Goal: Task Accomplishment & Management: Use online tool/utility

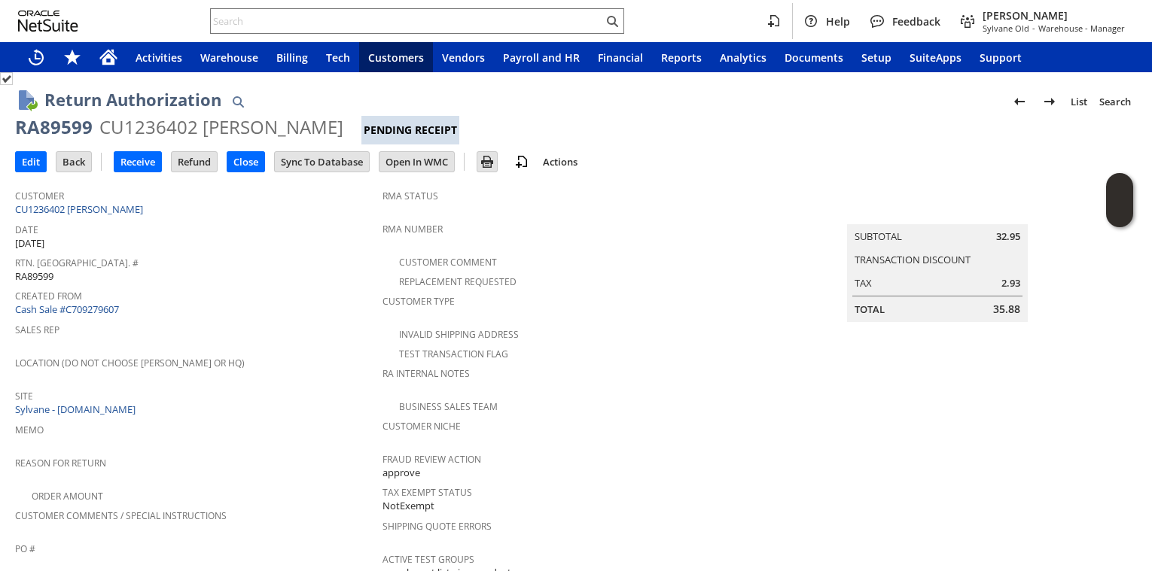
click at [71, 122] on div "RA89599" at bounding box center [54, 127] width 78 height 24
copy div "RA89599"
click at [136, 161] on input "Receive" at bounding box center [137, 162] width 47 height 20
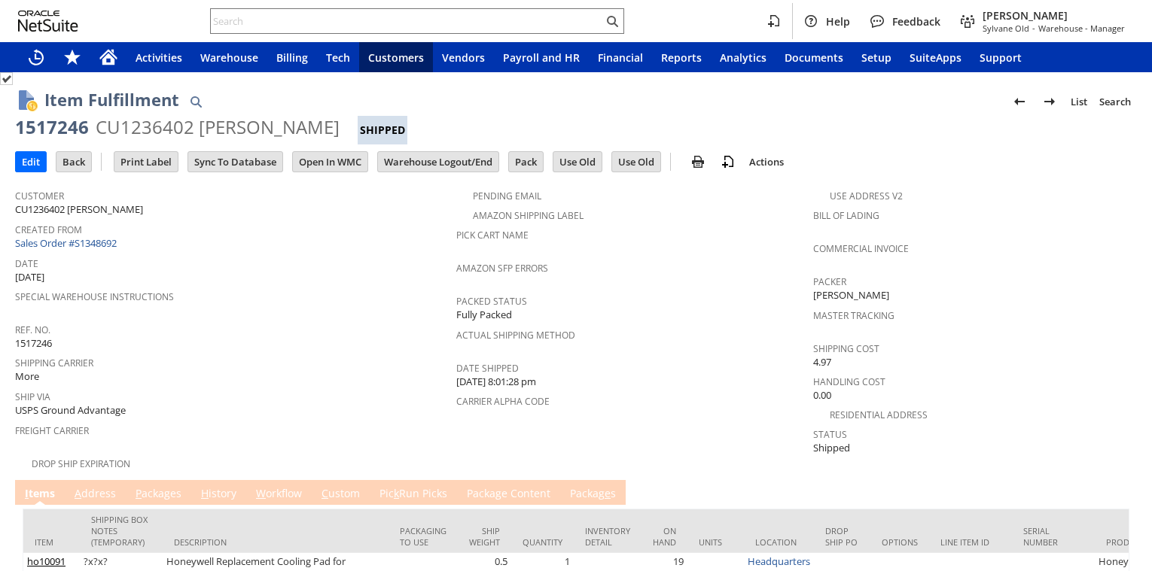
click at [165, 486] on link "P ackages" at bounding box center [158, 494] width 53 height 17
click at [169, 486] on link "P ackages" at bounding box center [158, 494] width 53 height 17
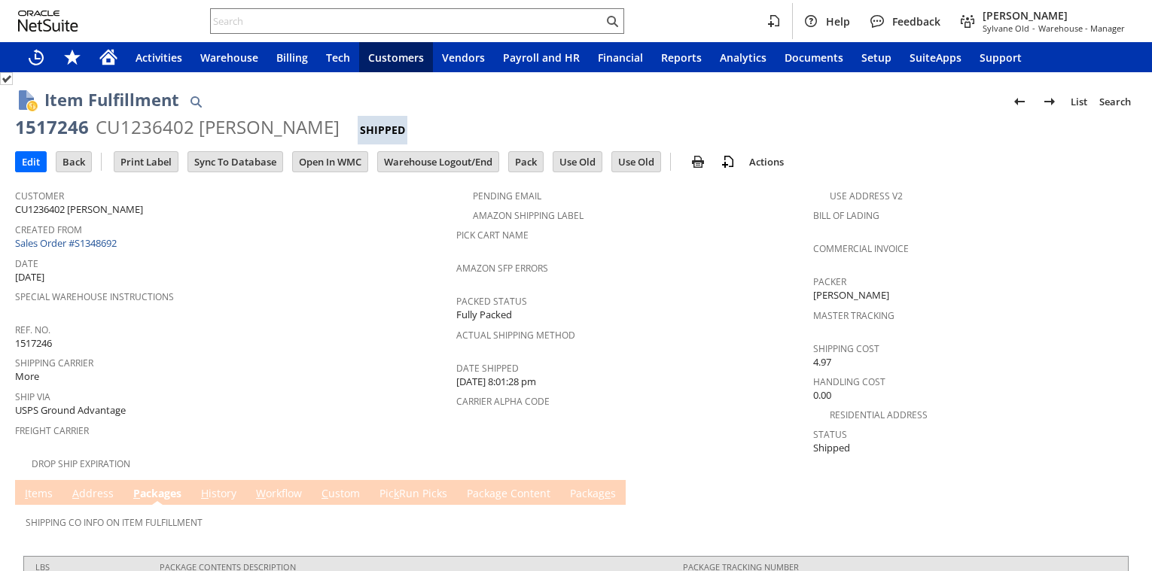
scroll to position [70, 0]
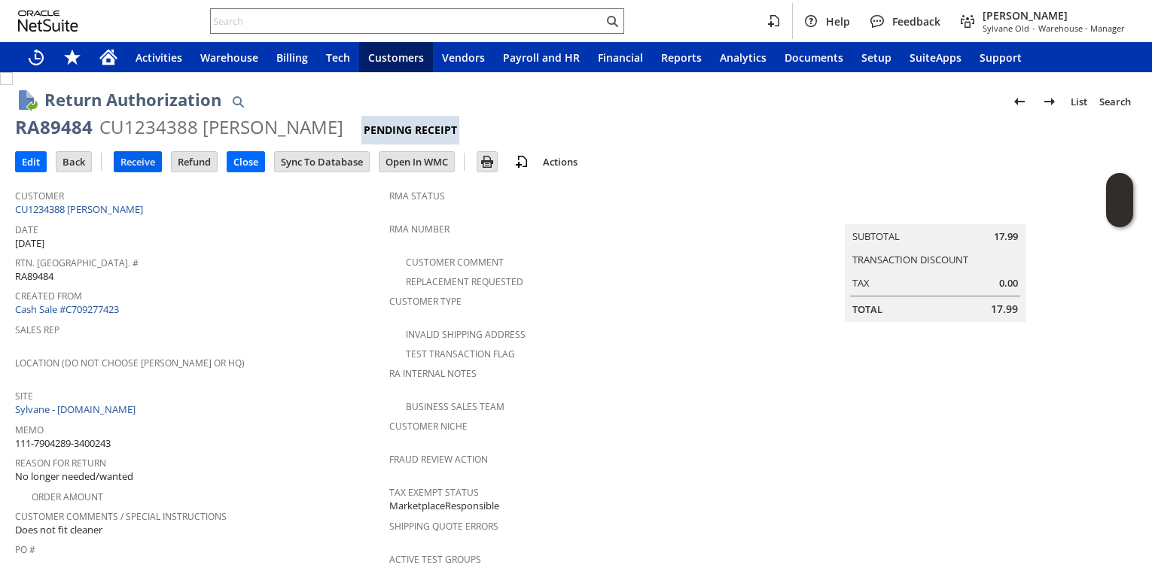
click at [135, 167] on input "Receive" at bounding box center [137, 162] width 47 height 20
click at [138, 164] on input "Receive" at bounding box center [137, 162] width 47 height 20
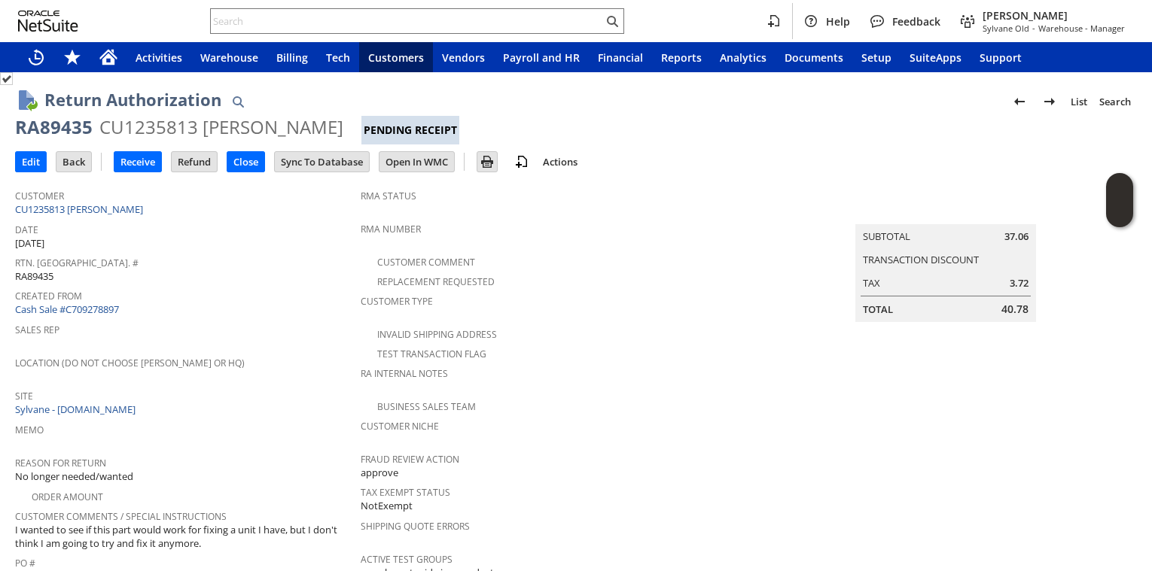
click at [47, 130] on div "RA89435" at bounding box center [54, 127] width 78 height 24
copy div "RA89435"
click at [140, 161] on input "Receive" at bounding box center [137, 162] width 47 height 20
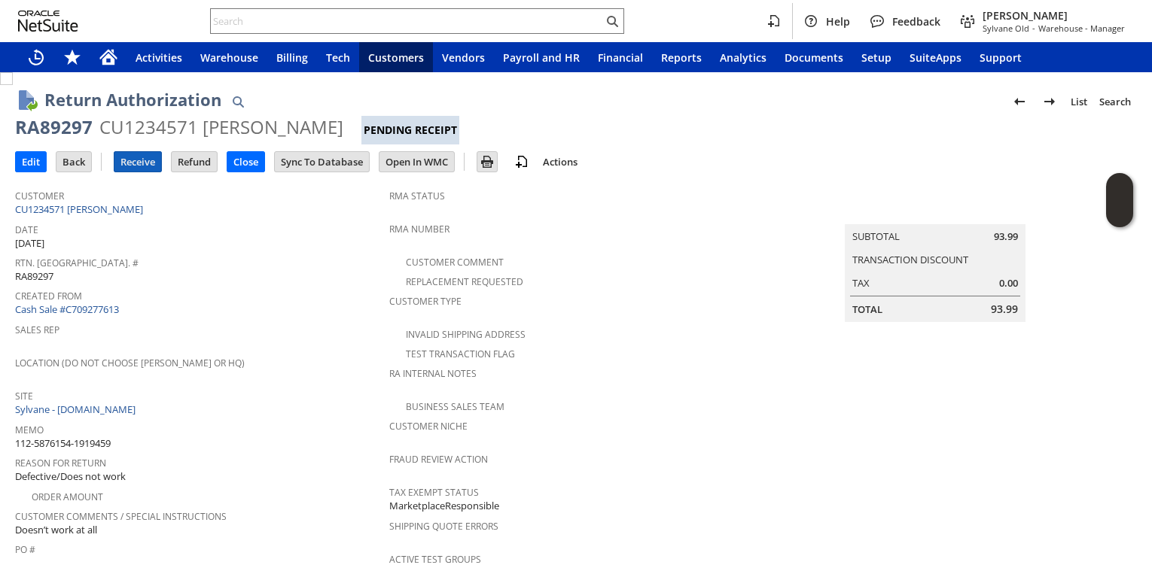
click at [140, 165] on input "Receive" at bounding box center [137, 162] width 47 height 20
click at [64, 132] on div "RA89586" at bounding box center [54, 127] width 78 height 24
copy div "RA89586"
click at [151, 162] on input "Receive" at bounding box center [137, 162] width 47 height 20
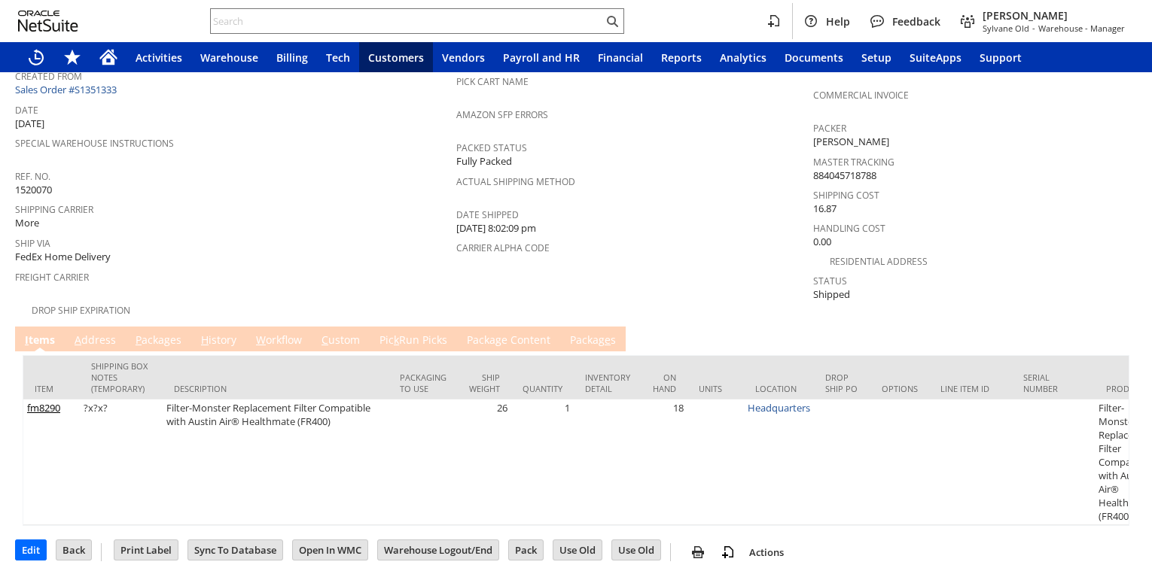
click at [157, 333] on link "P ackages" at bounding box center [158, 341] width 53 height 17
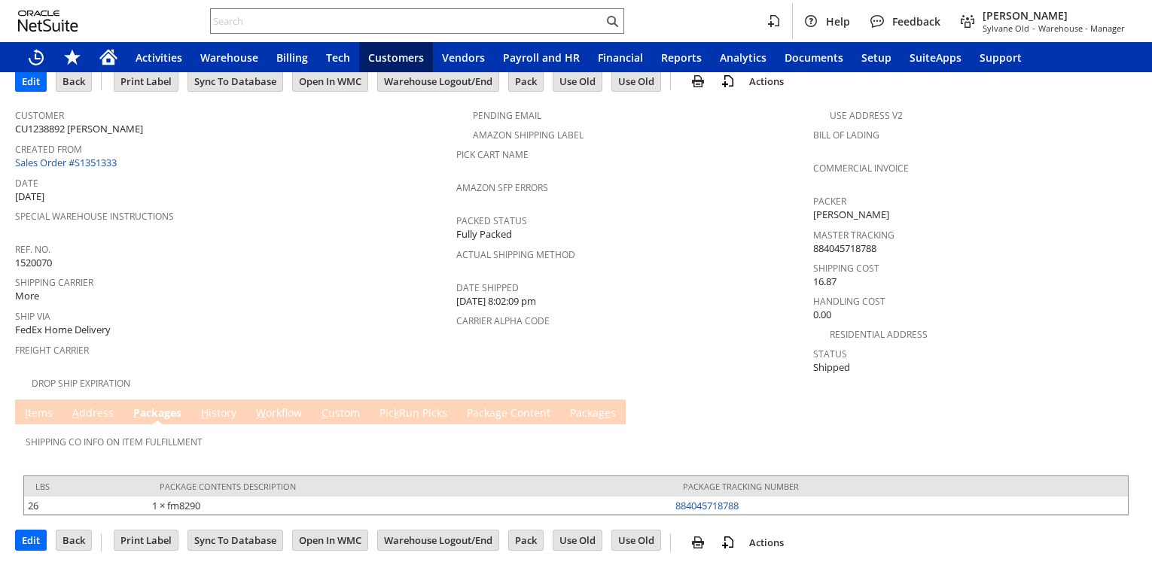
scroll to position [70, 0]
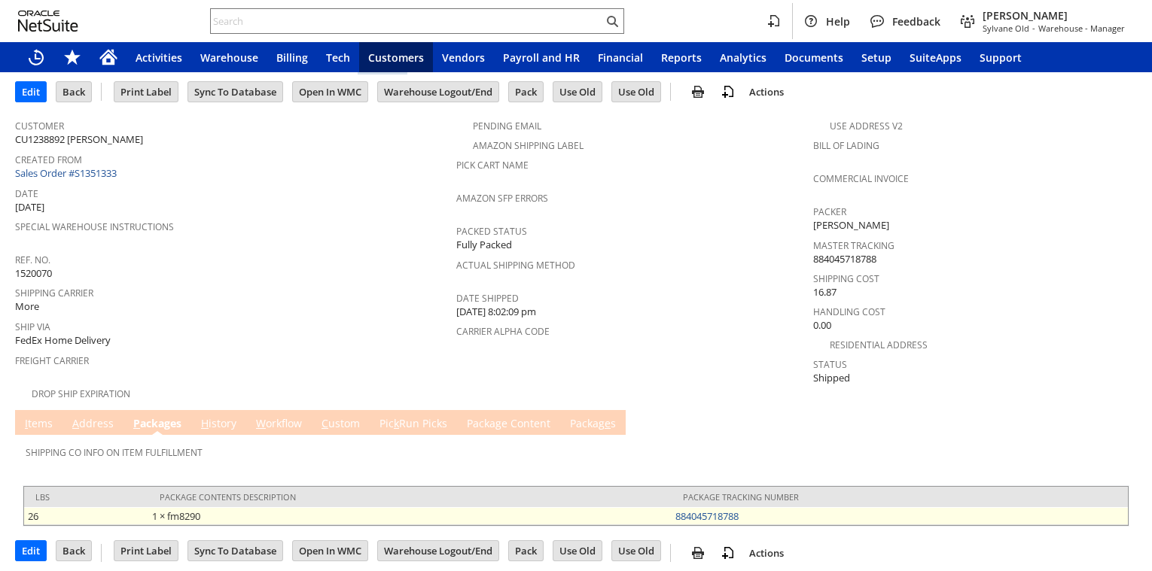
click at [751, 508] on td "884045718788" at bounding box center [900, 516] width 456 height 18
copy link "884045718788"
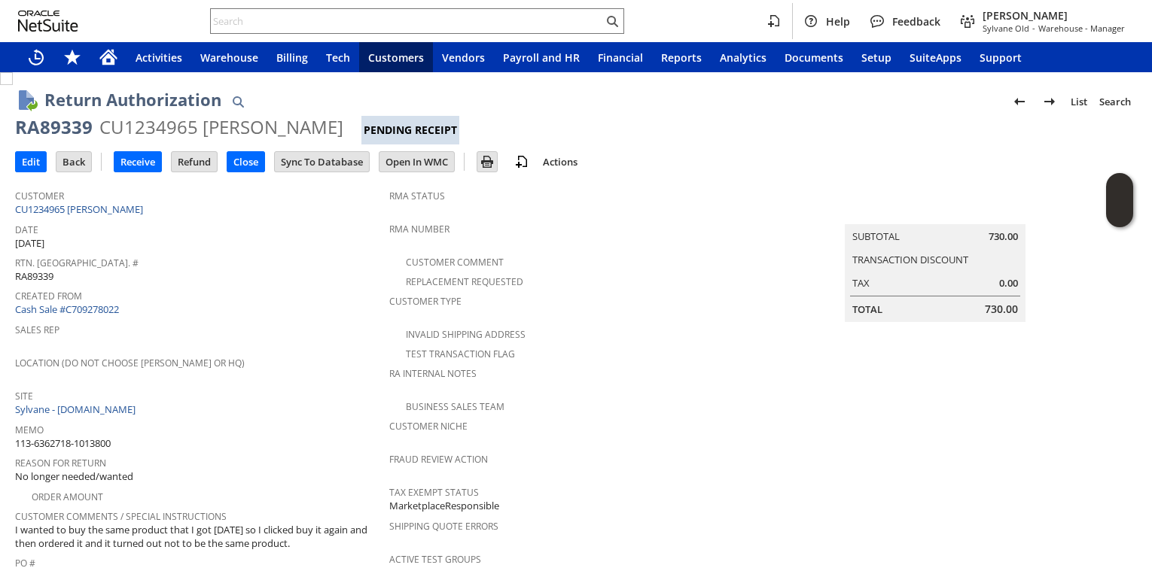
click at [151, 176] on div "Edit Back New Receive Refund Close" at bounding box center [576, 163] width 1122 height 37
click at [153, 157] on input "Receive" at bounding box center [137, 162] width 47 height 20
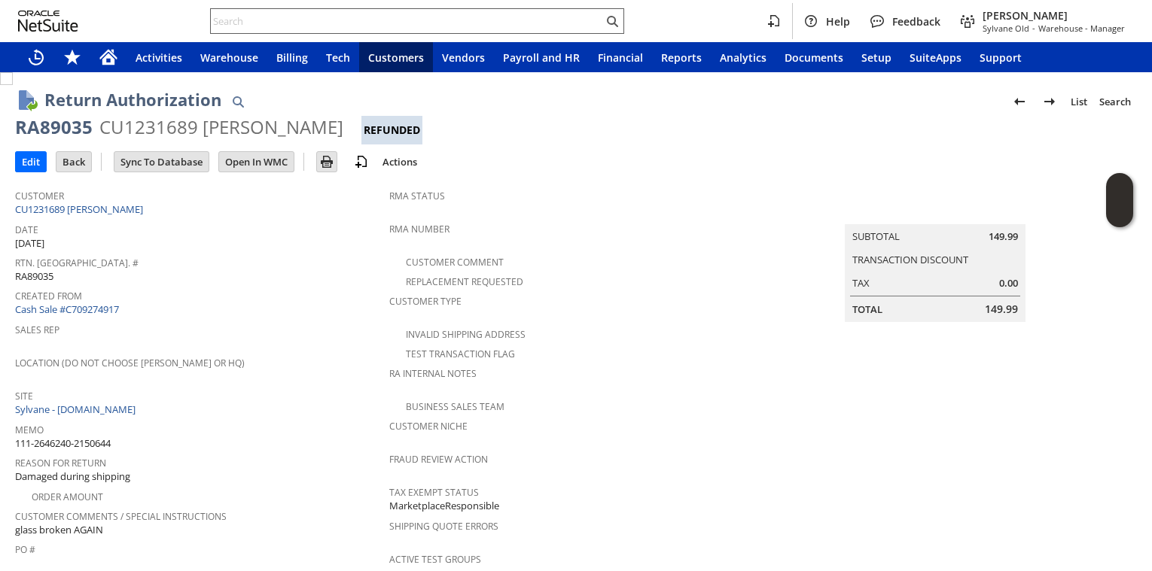
click at [340, 27] on input "text" at bounding box center [407, 21] width 392 height 18
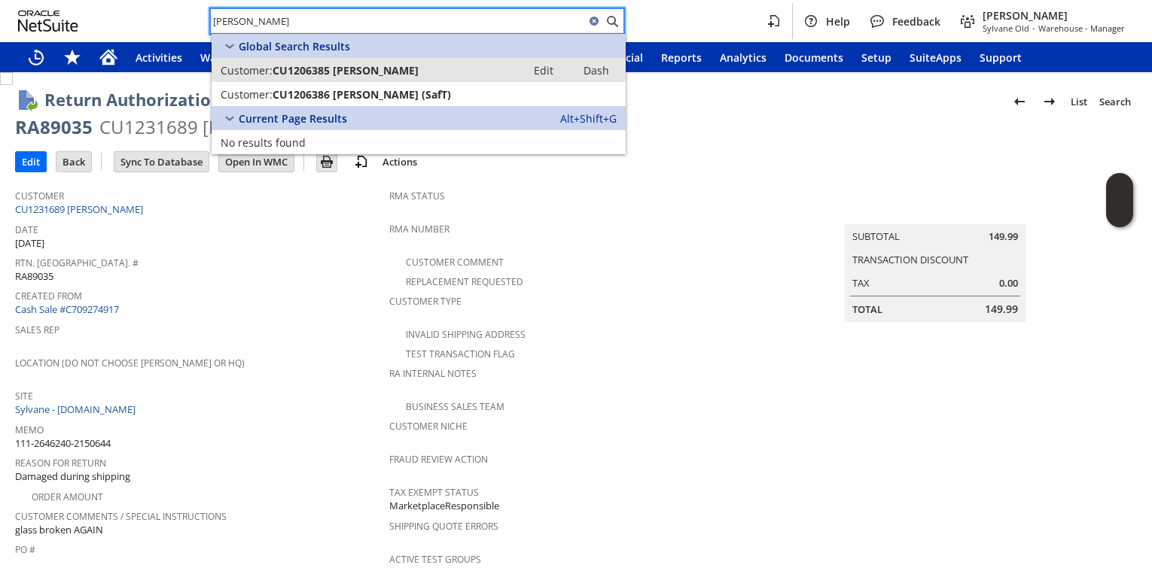
type input "greg safran"
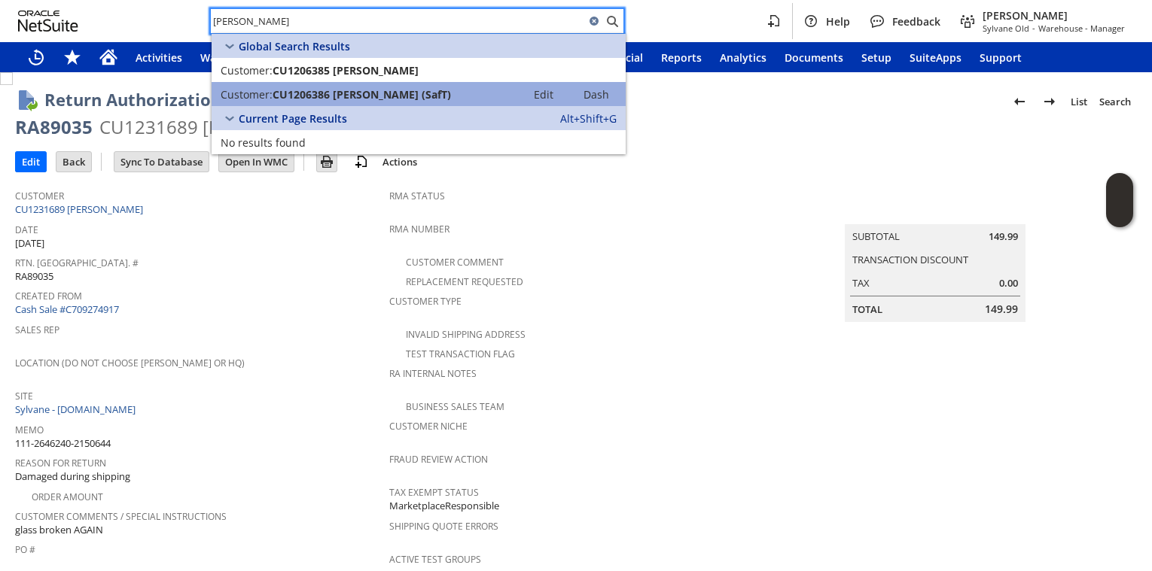
click at [385, 91] on span "CU1206386 greg safran (SafT)" at bounding box center [362, 94] width 178 height 14
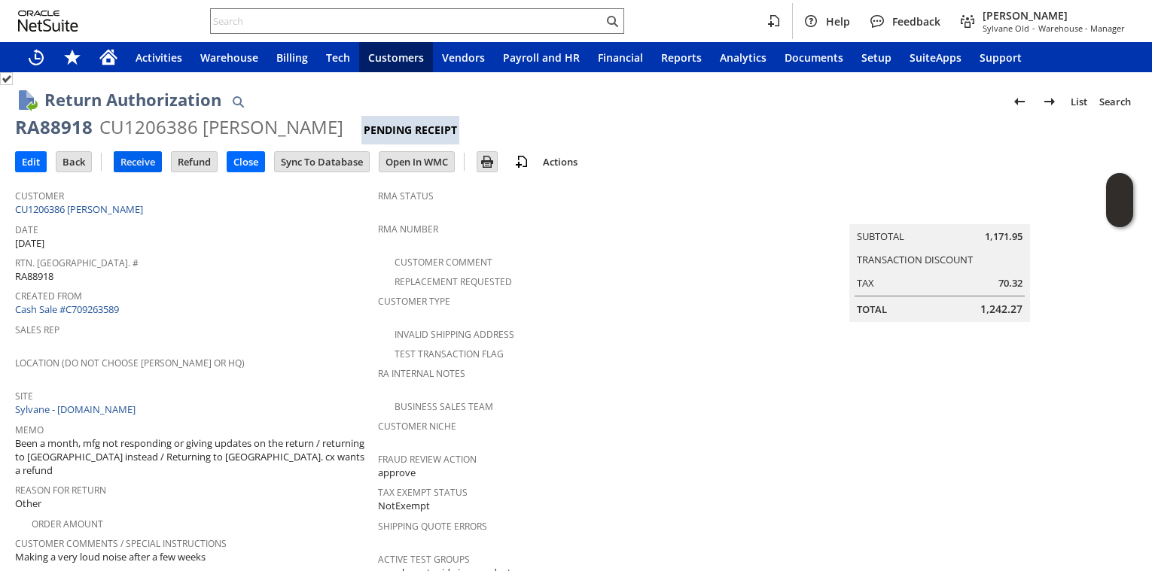
click at [154, 166] on input "Receive" at bounding box center [137, 162] width 47 height 20
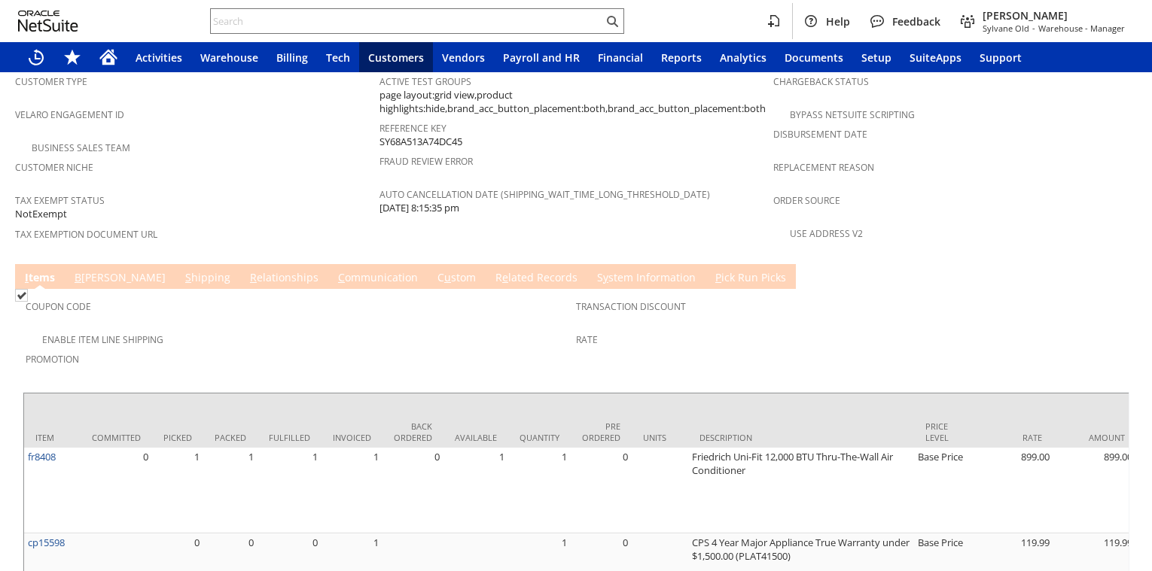
scroll to position [398, 0]
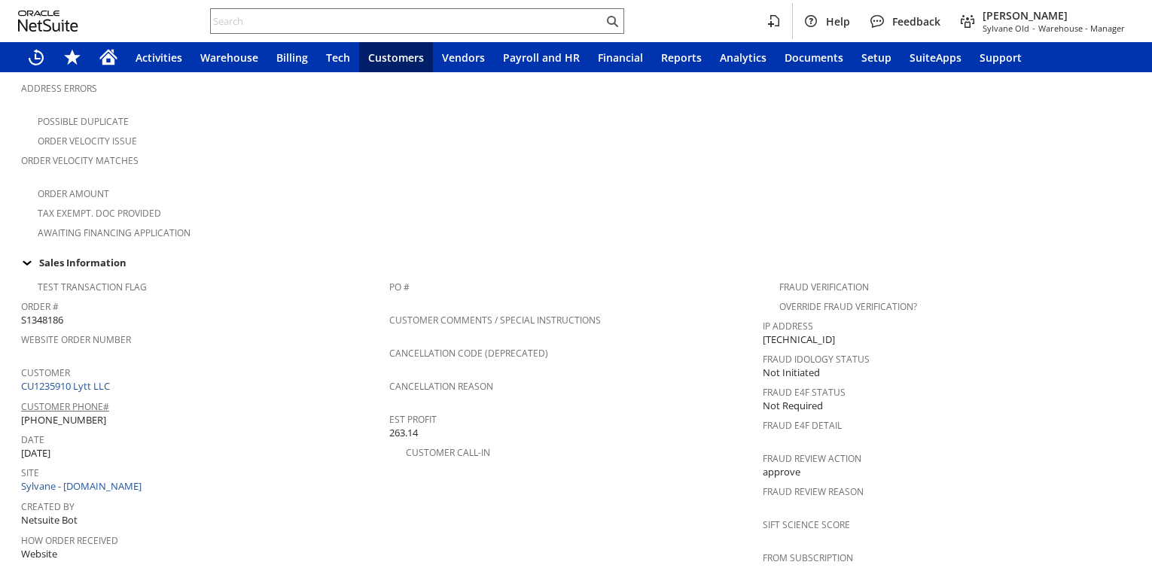
click at [105, 401] on link "Customer Phone#" at bounding box center [65, 407] width 88 height 13
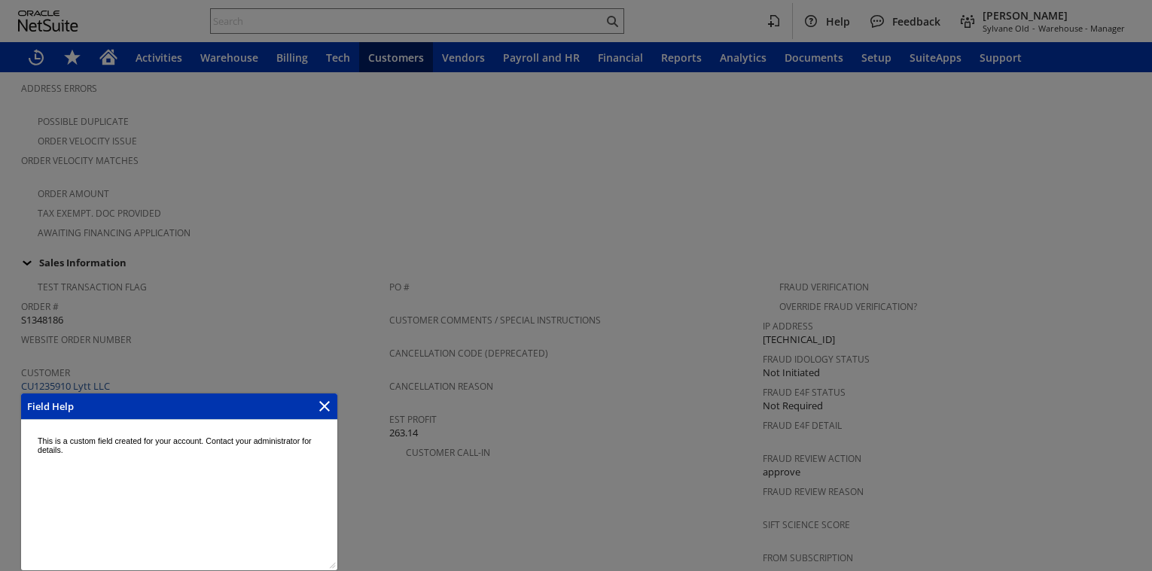
scroll to position [0, 0]
click at [101, 366] on div at bounding box center [576, 285] width 1152 height 571
click at [321, 404] on icon "Close" at bounding box center [324, 406] width 11 height 11
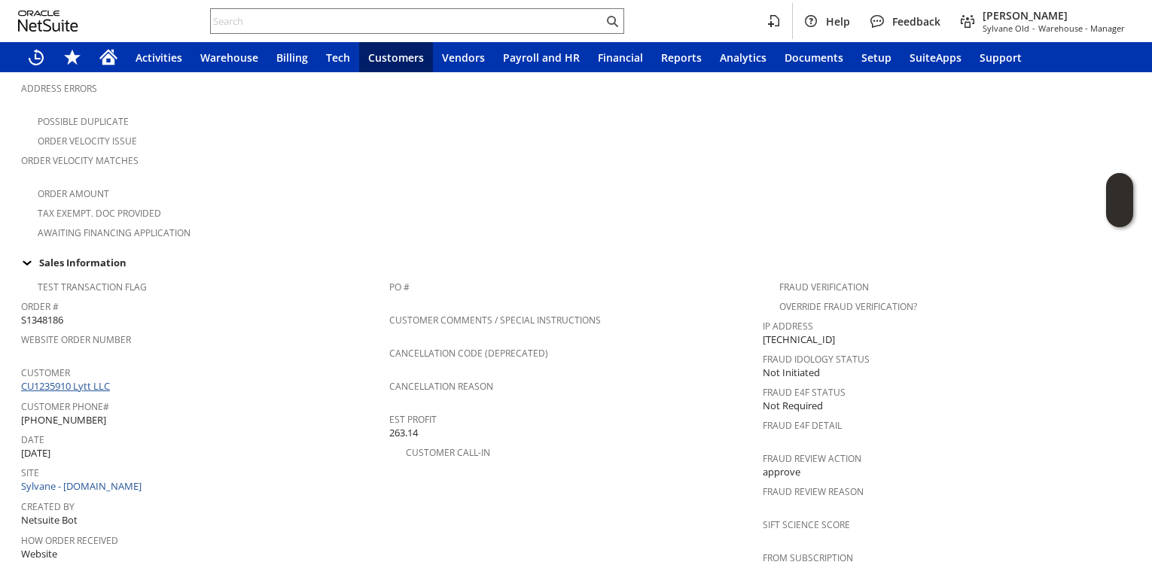
click at [63, 379] on link "CU1235910 Lytt LLC" at bounding box center [67, 386] width 93 height 14
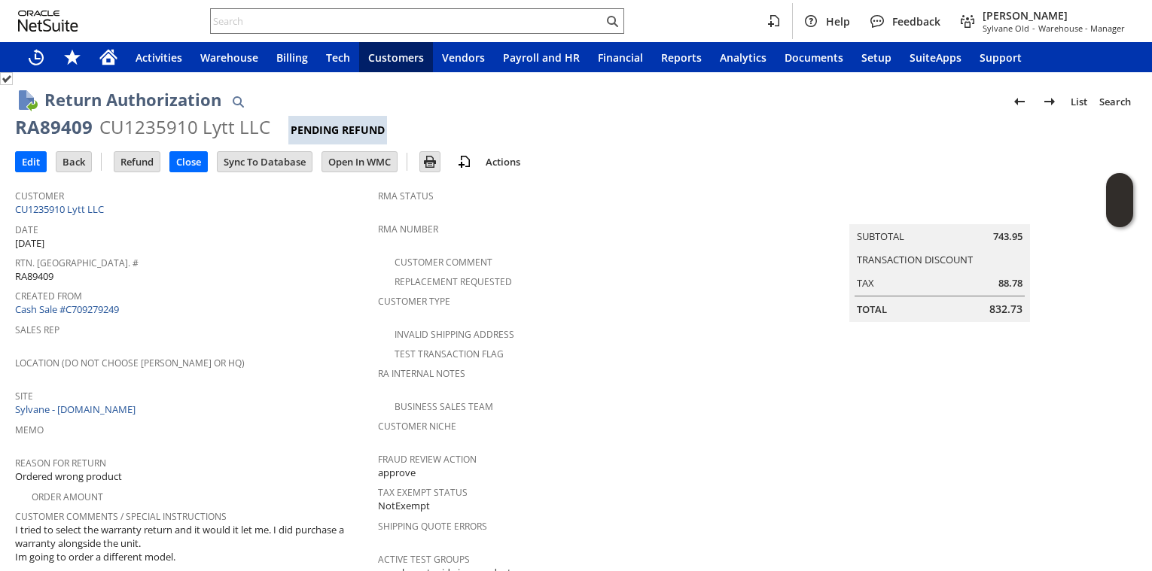
click at [276, 352] on span "Location (Do Not Choose Sheeran or HQ)" at bounding box center [192, 360] width 355 height 17
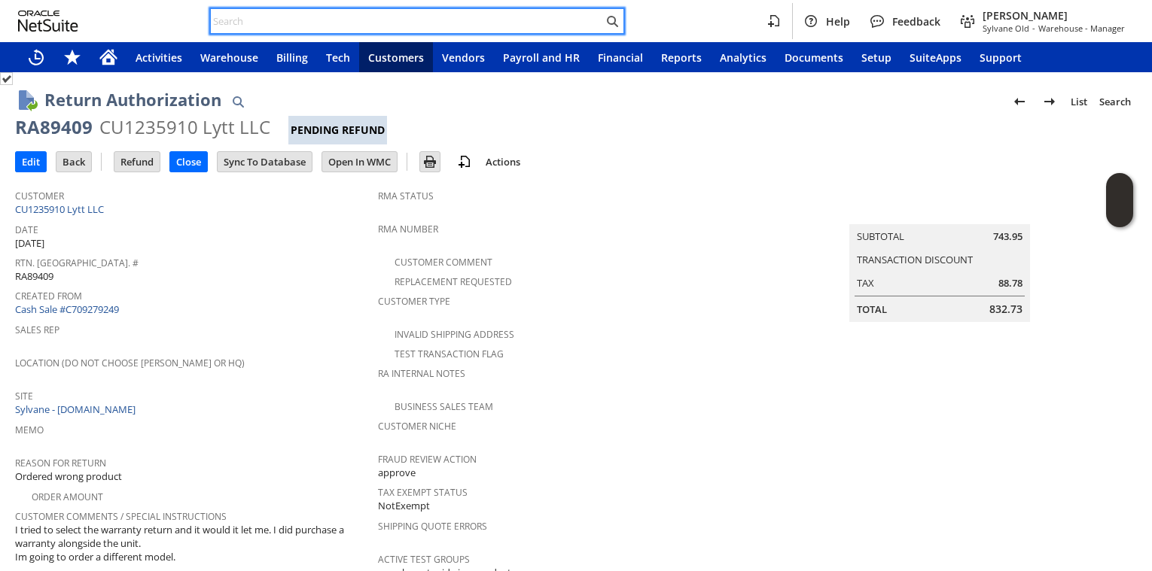
click at [297, 20] on input "text" at bounding box center [407, 21] width 392 height 18
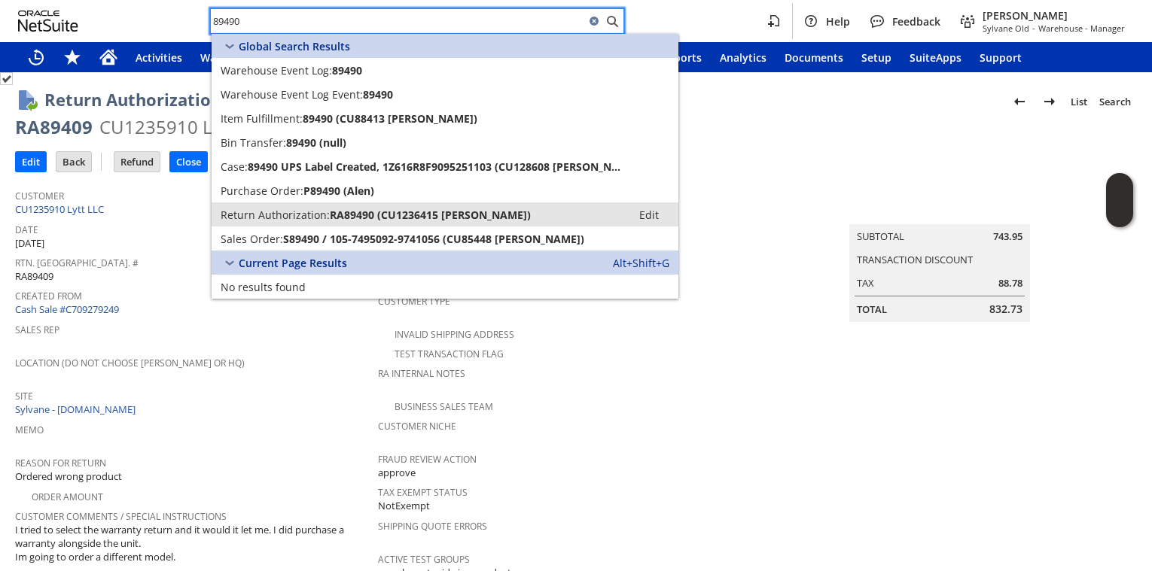
type input "89490"
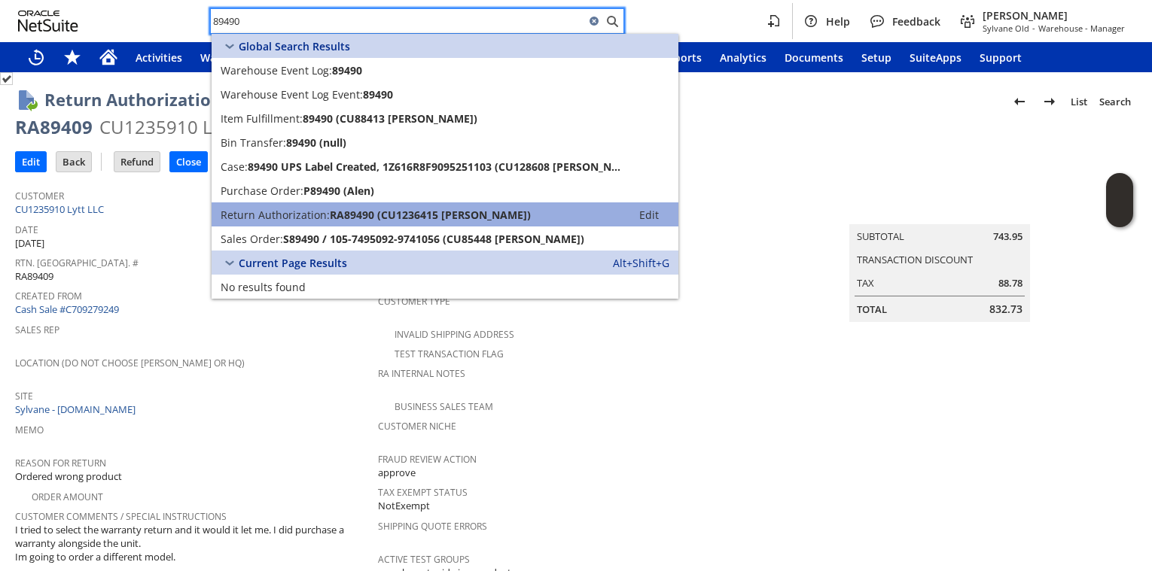
click at [330, 215] on span "RA89490 (CU1236415 Quinn VaVerka)" at bounding box center [430, 215] width 201 height 14
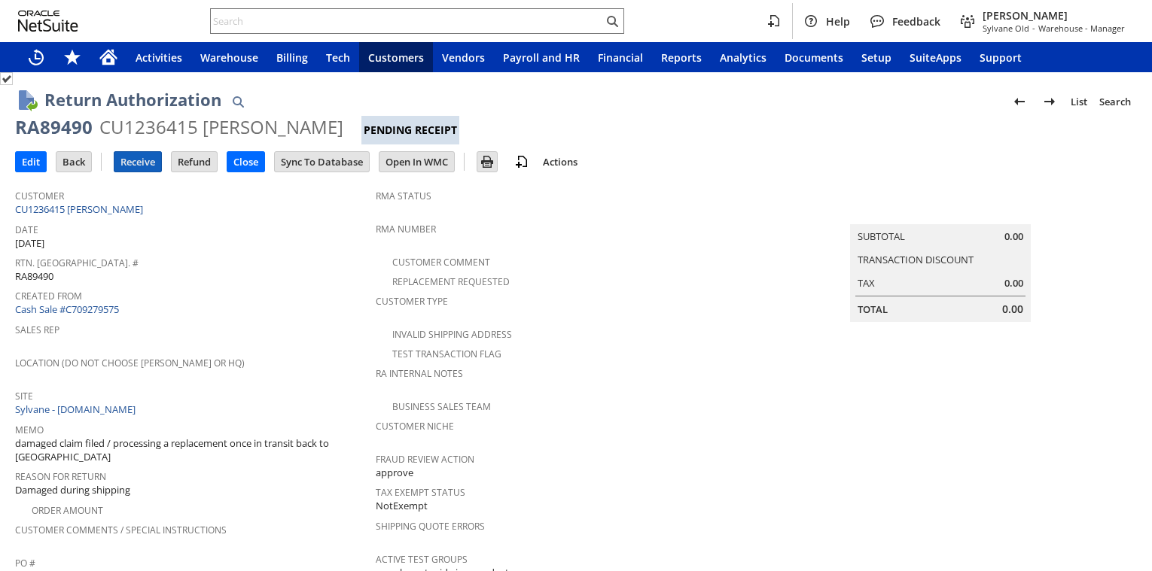
click at [149, 163] on input "Receive" at bounding box center [137, 162] width 47 height 20
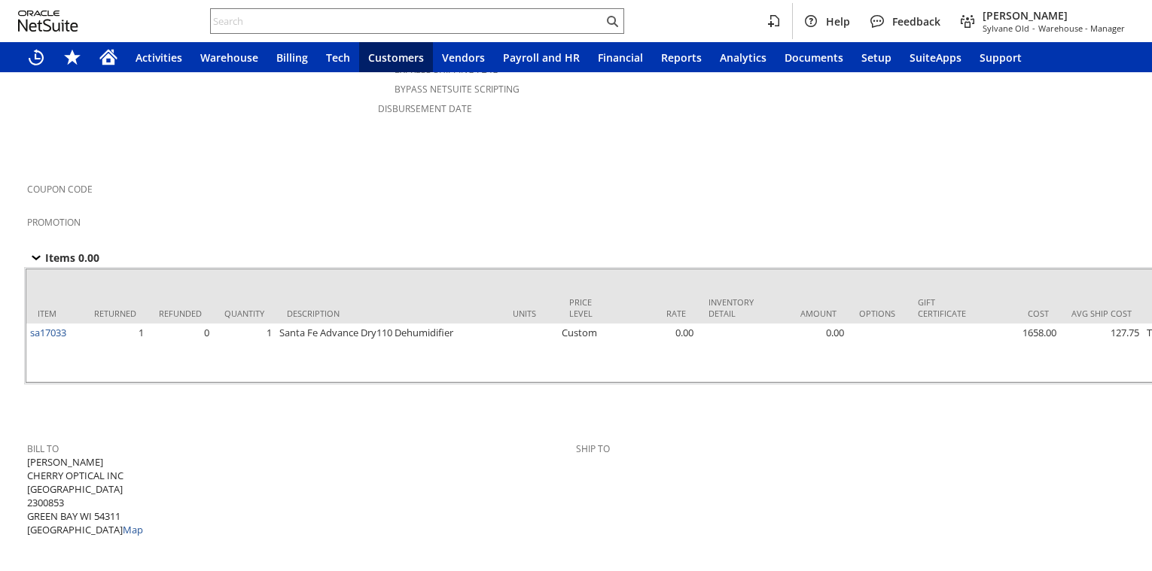
scroll to position [795, 0]
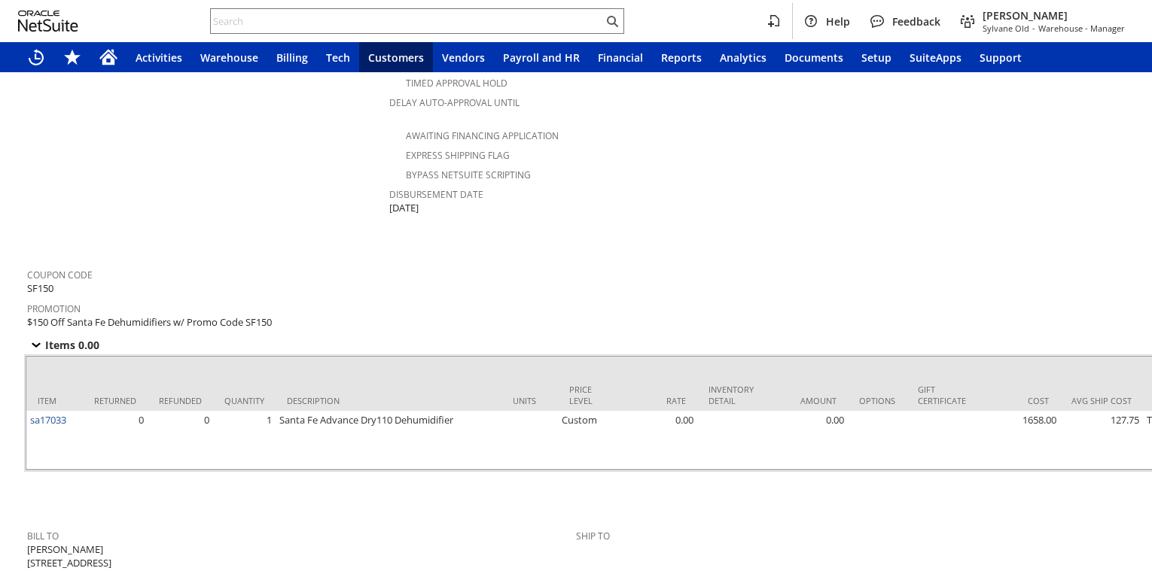
scroll to position [994, 0]
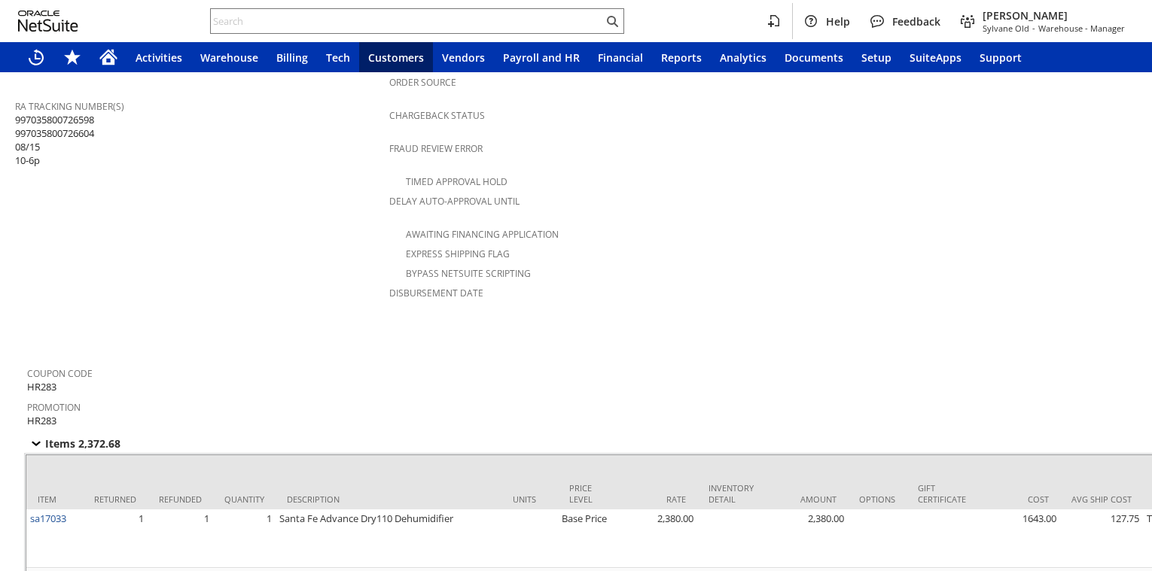
scroll to position [895, 0]
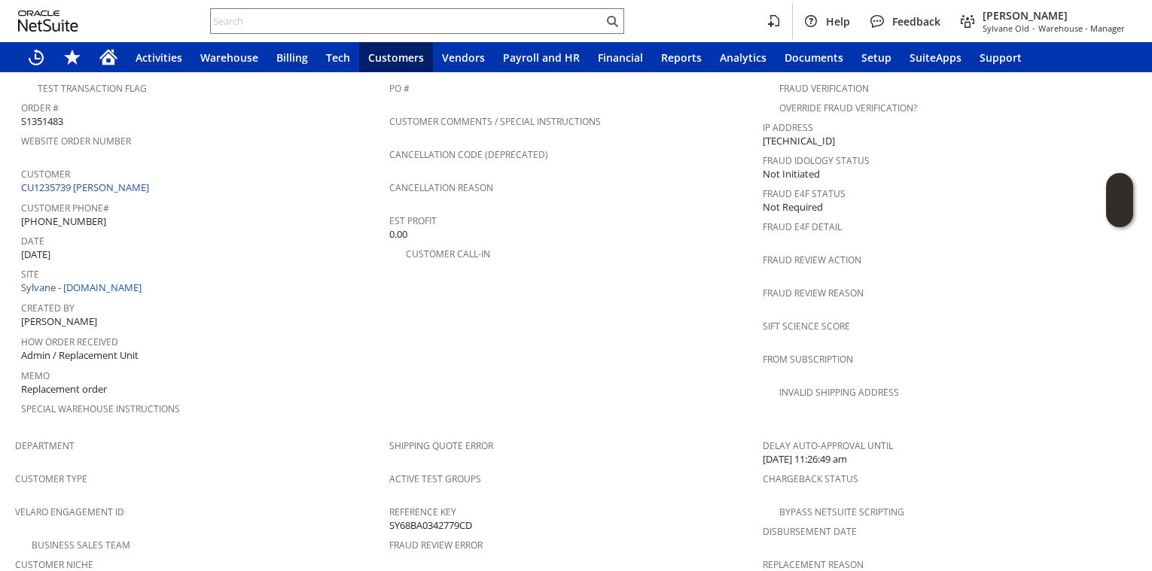
scroll to position [977, 0]
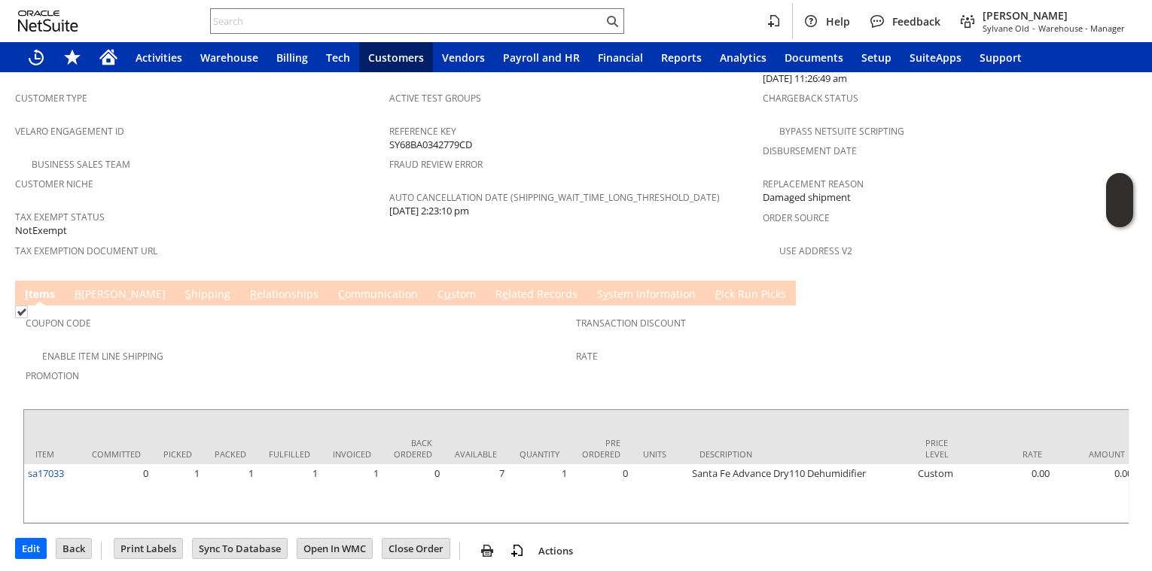
click at [181, 287] on link "S hipping" at bounding box center [207, 295] width 53 height 17
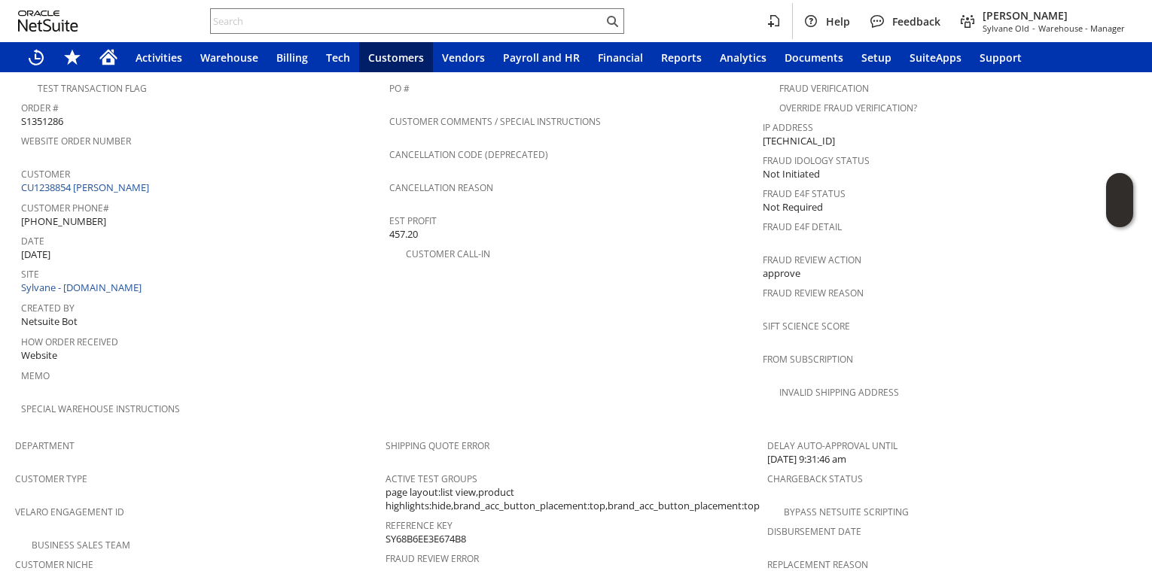
scroll to position [1050, 0]
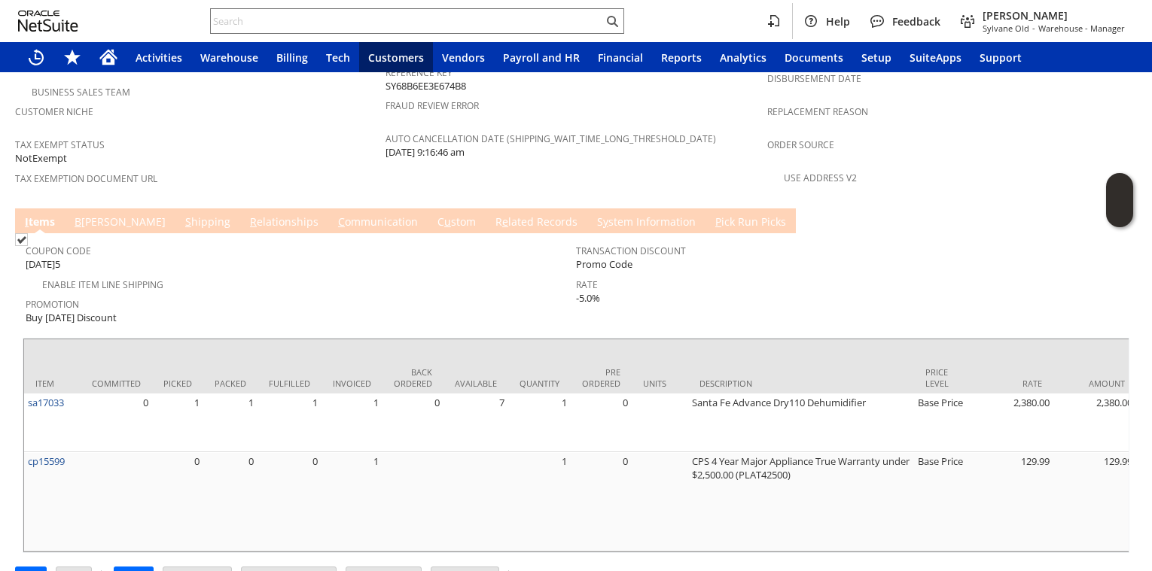
click at [181, 215] on link "S hipping" at bounding box center [207, 223] width 53 height 17
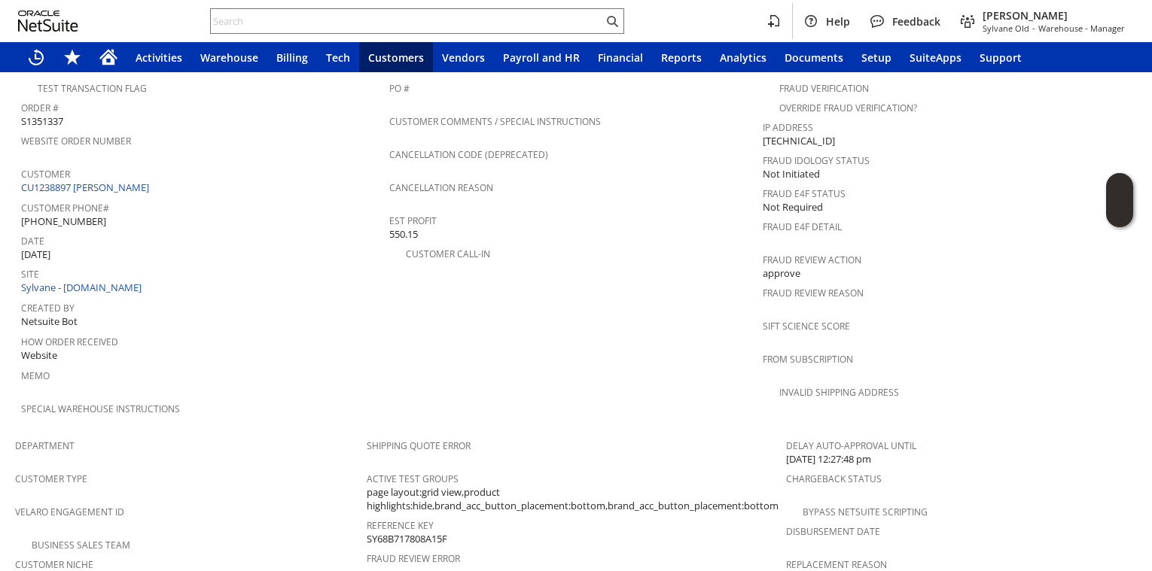
scroll to position [950, 0]
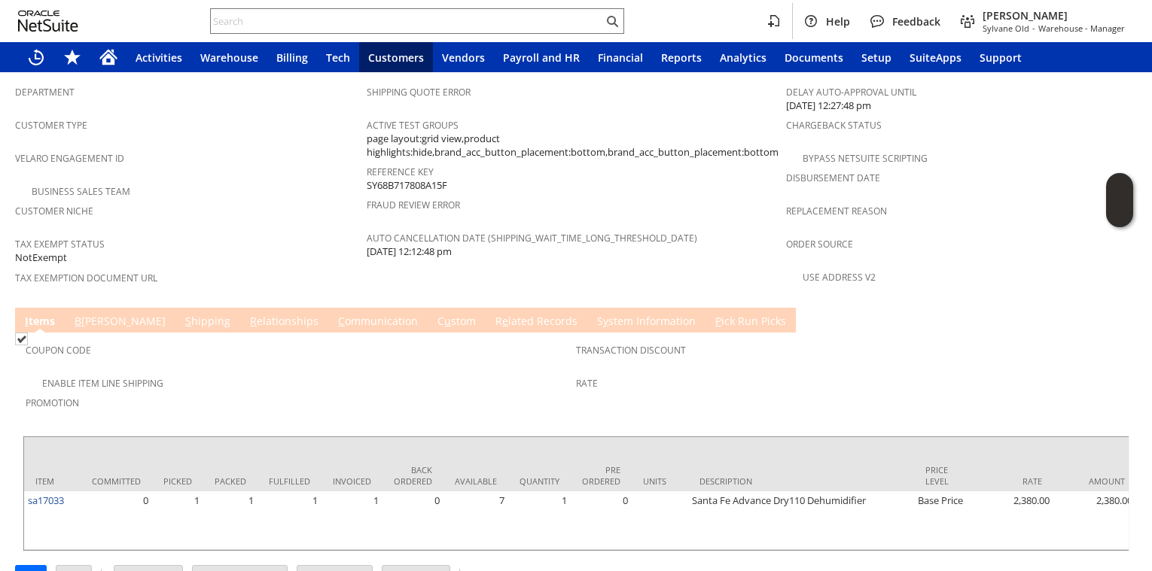
click at [181, 314] on link "S hipping" at bounding box center [207, 322] width 53 height 17
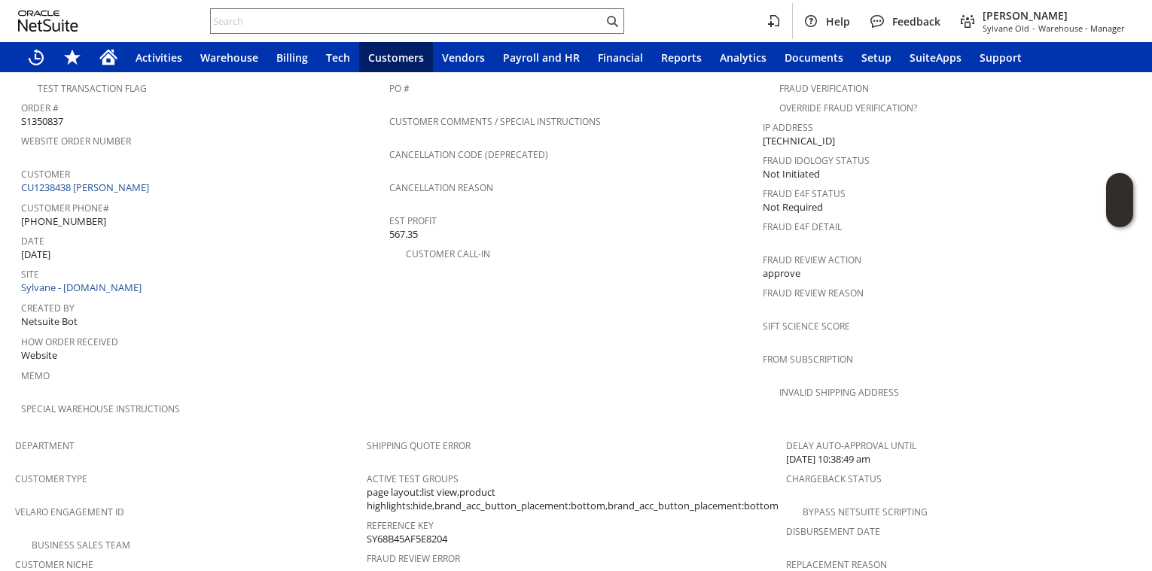
scroll to position [994, 0]
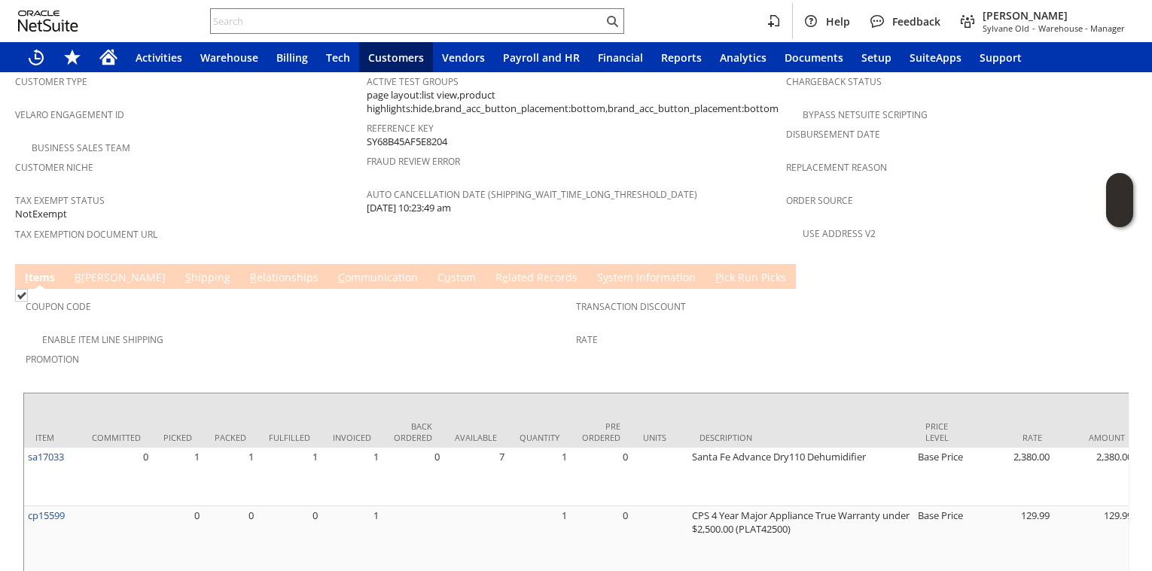
click at [181, 270] on link "S hipping" at bounding box center [207, 278] width 53 height 17
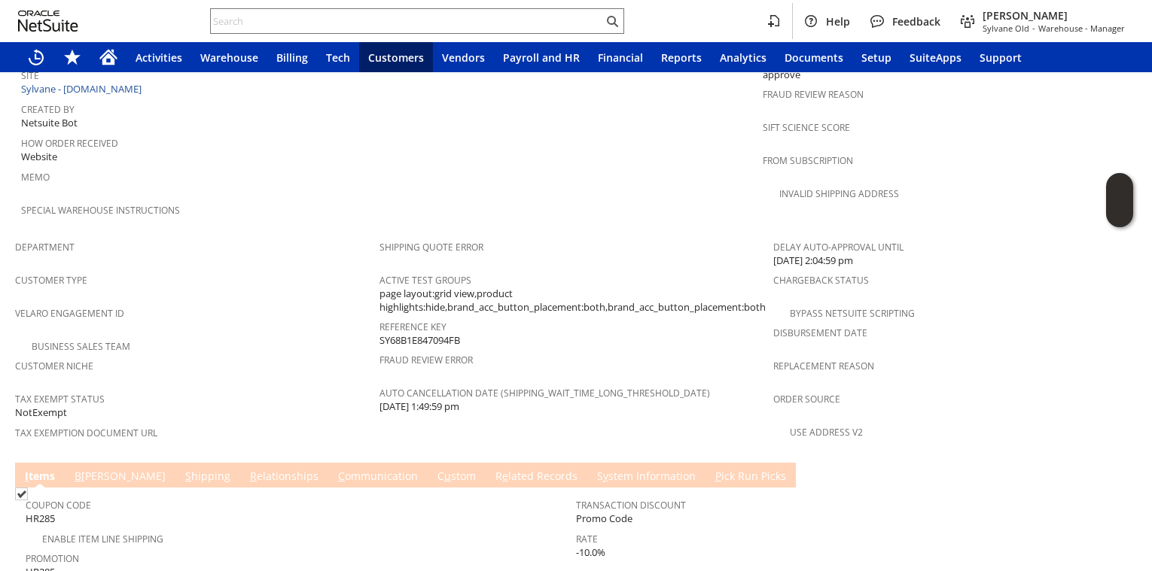
scroll to position [950, 0]
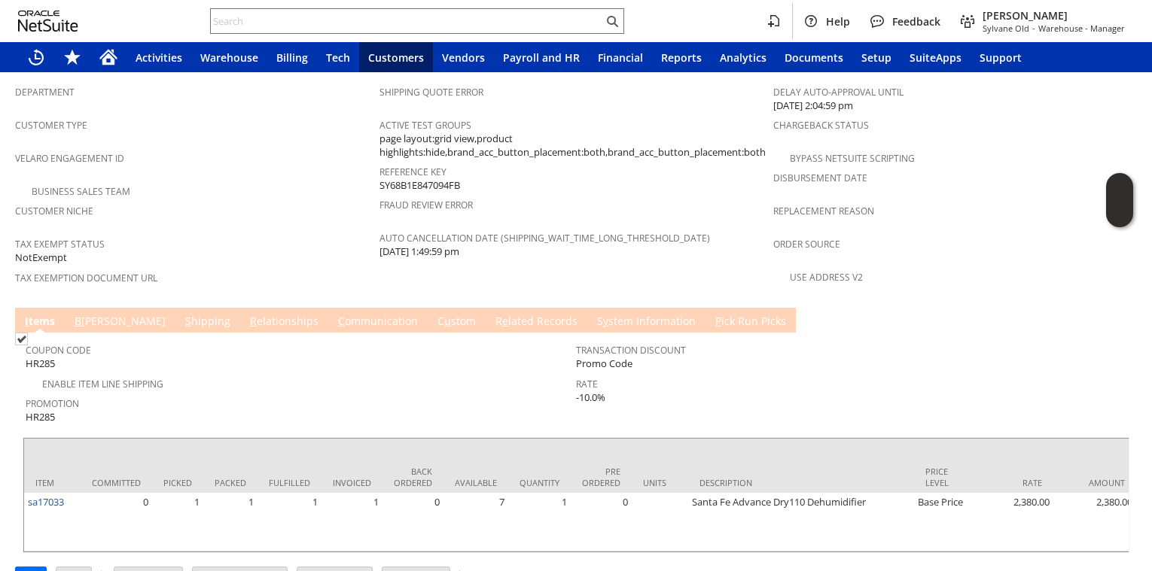
click at [274, 200] on div "Customer Niche" at bounding box center [193, 216] width 357 height 32
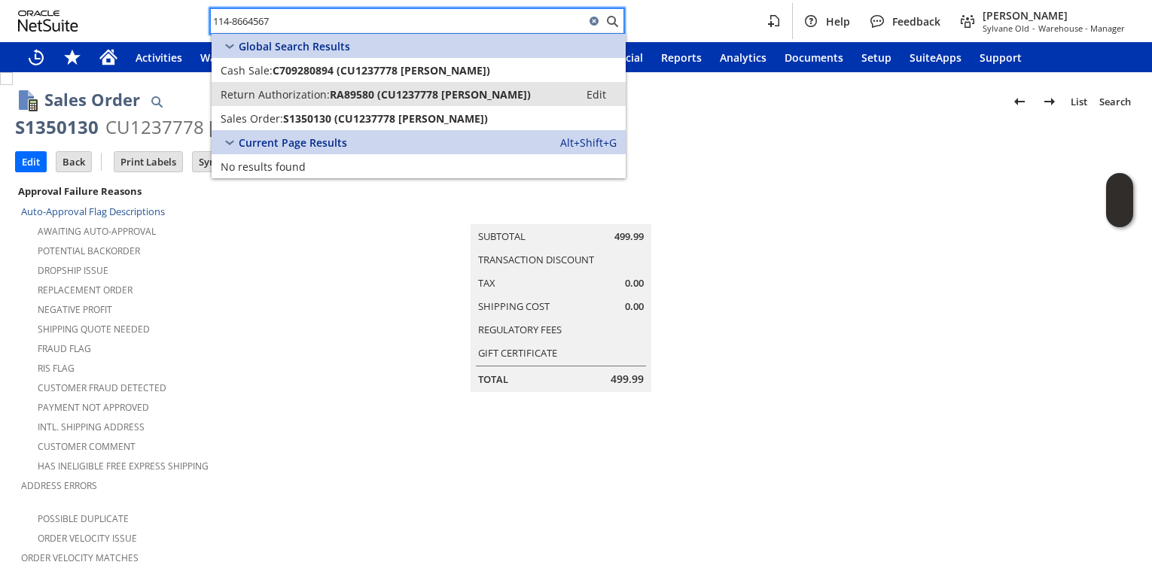
type input "114-8664567"
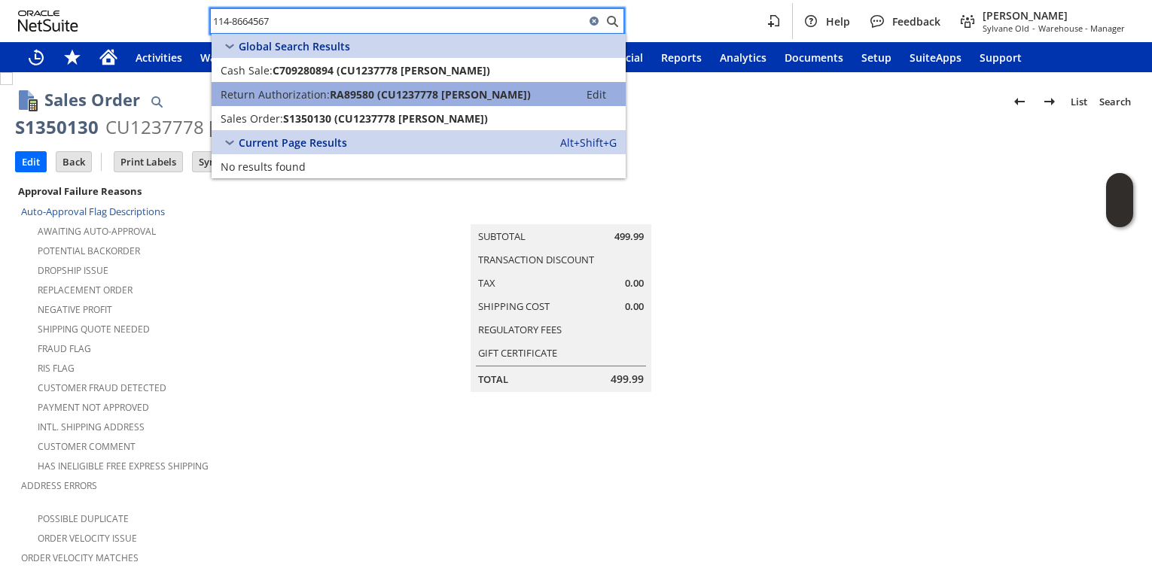
click at [315, 95] on span "Return Authorization:" at bounding box center [275, 94] width 109 height 14
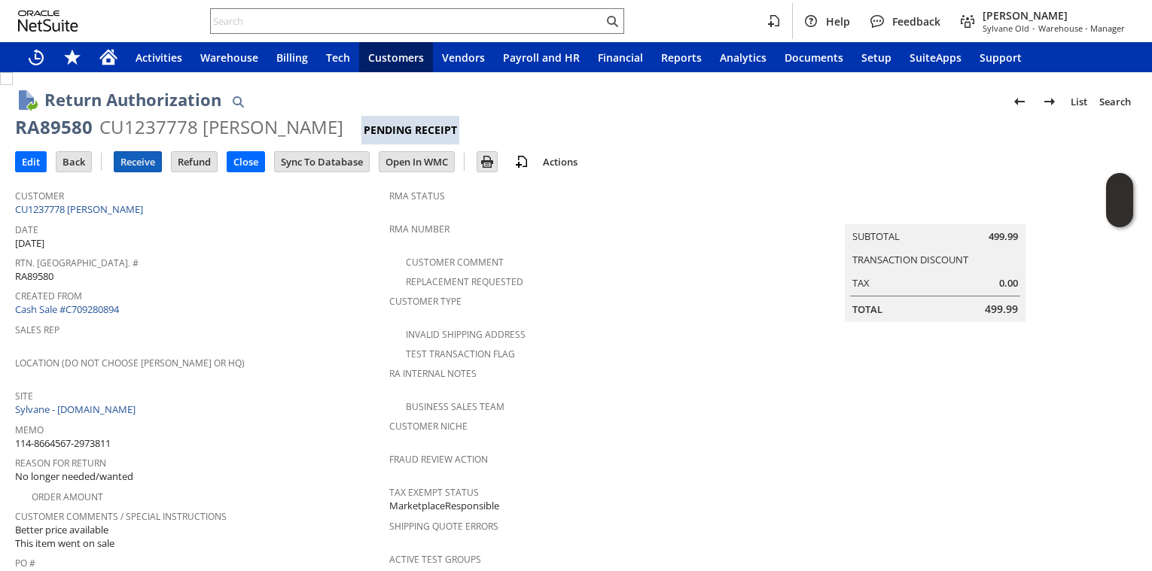
click at [141, 163] on input "Receive" at bounding box center [137, 162] width 47 height 20
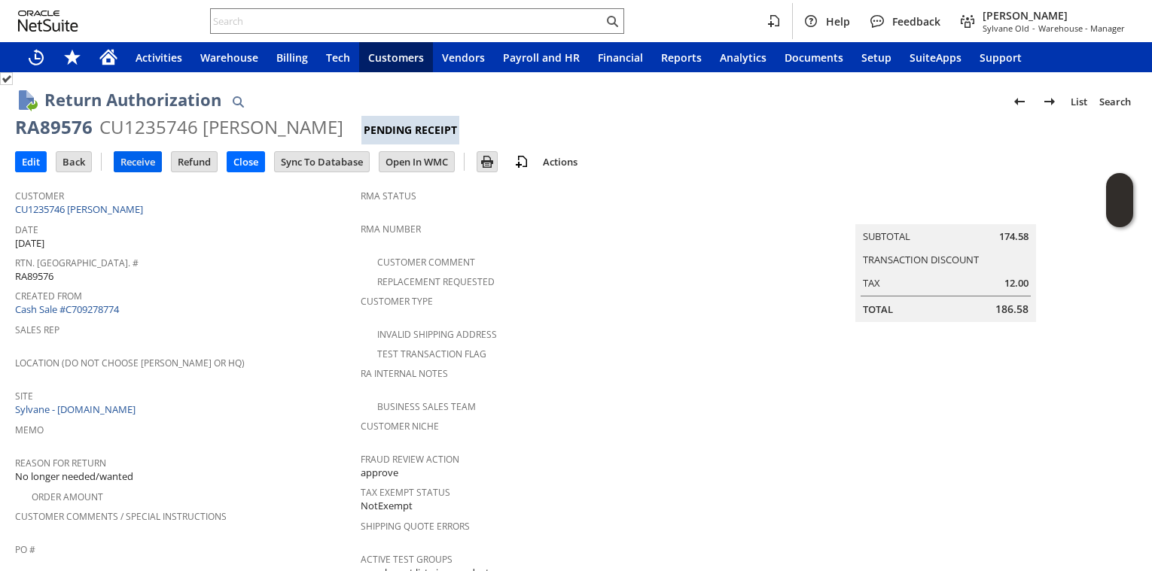
click at [131, 162] on input "Receive" at bounding box center [137, 162] width 47 height 20
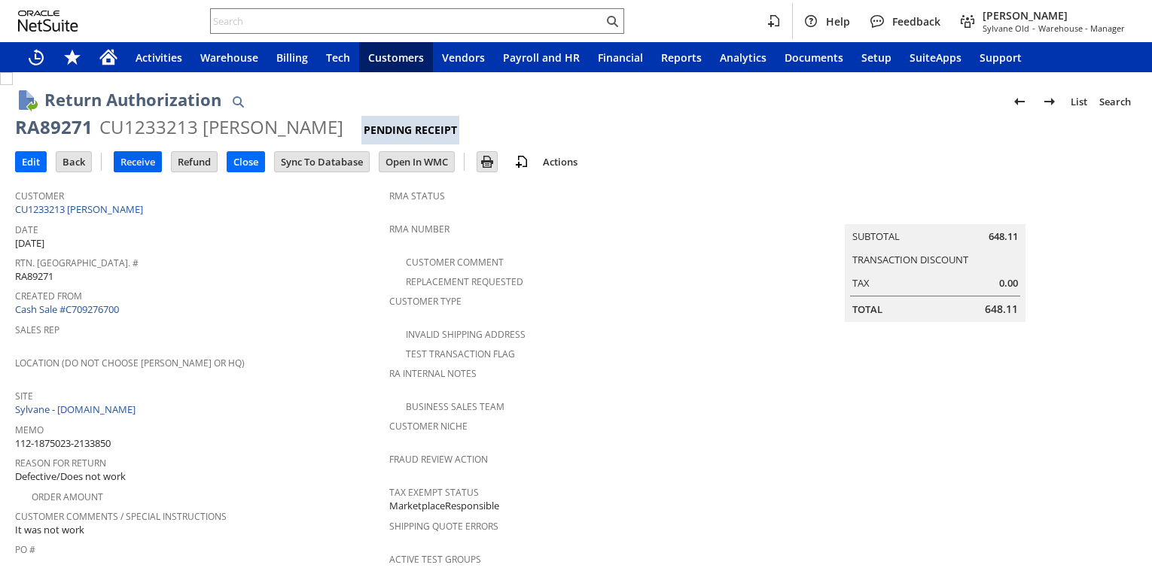
click at [136, 166] on input "Receive" at bounding box center [137, 162] width 47 height 20
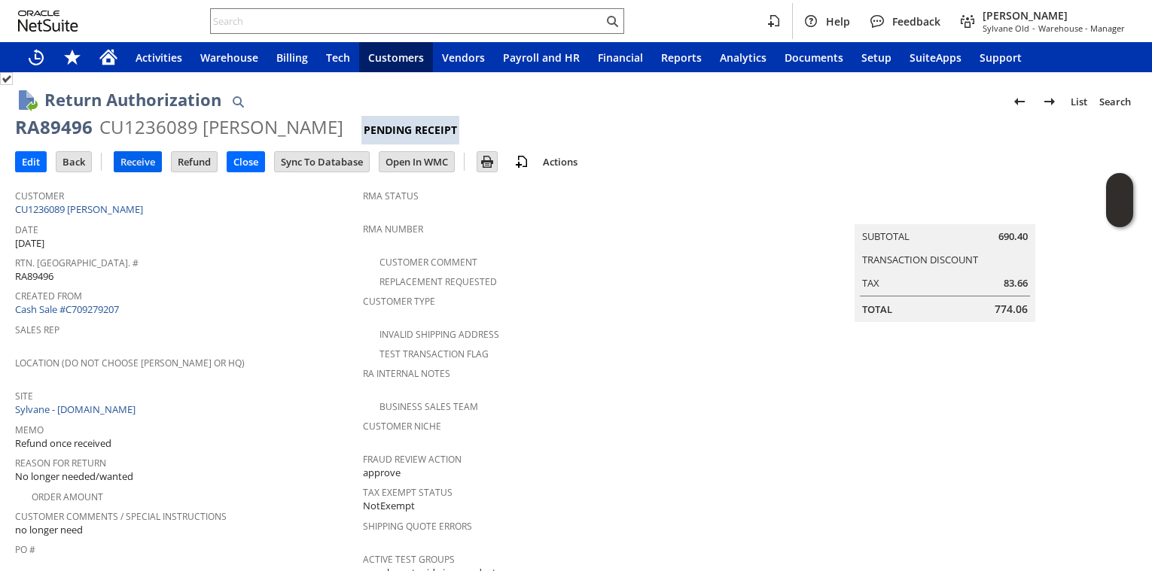
click at [134, 162] on input "Receive" at bounding box center [137, 162] width 47 height 20
click at [121, 155] on input "Receive" at bounding box center [137, 162] width 47 height 20
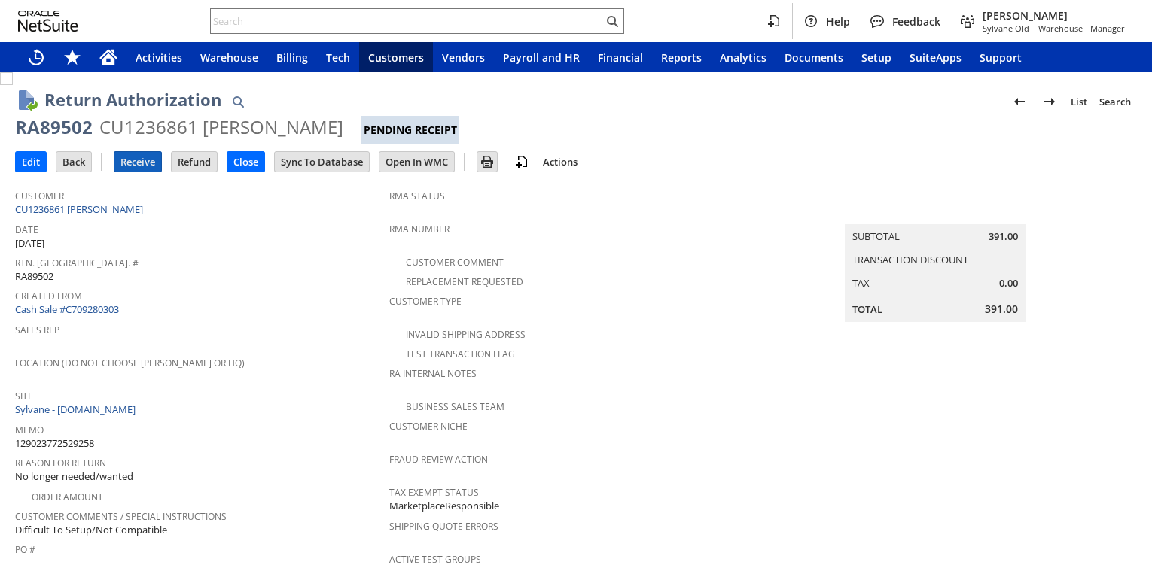
click at [145, 169] on input "Receive" at bounding box center [137, 162] width 47 height 20
click at [81, 308] on link "Cash Sale #C709280303" at bounding box center [67, 310] width 104 height 14
